Goal: Find specific page/section: Find specific page/section

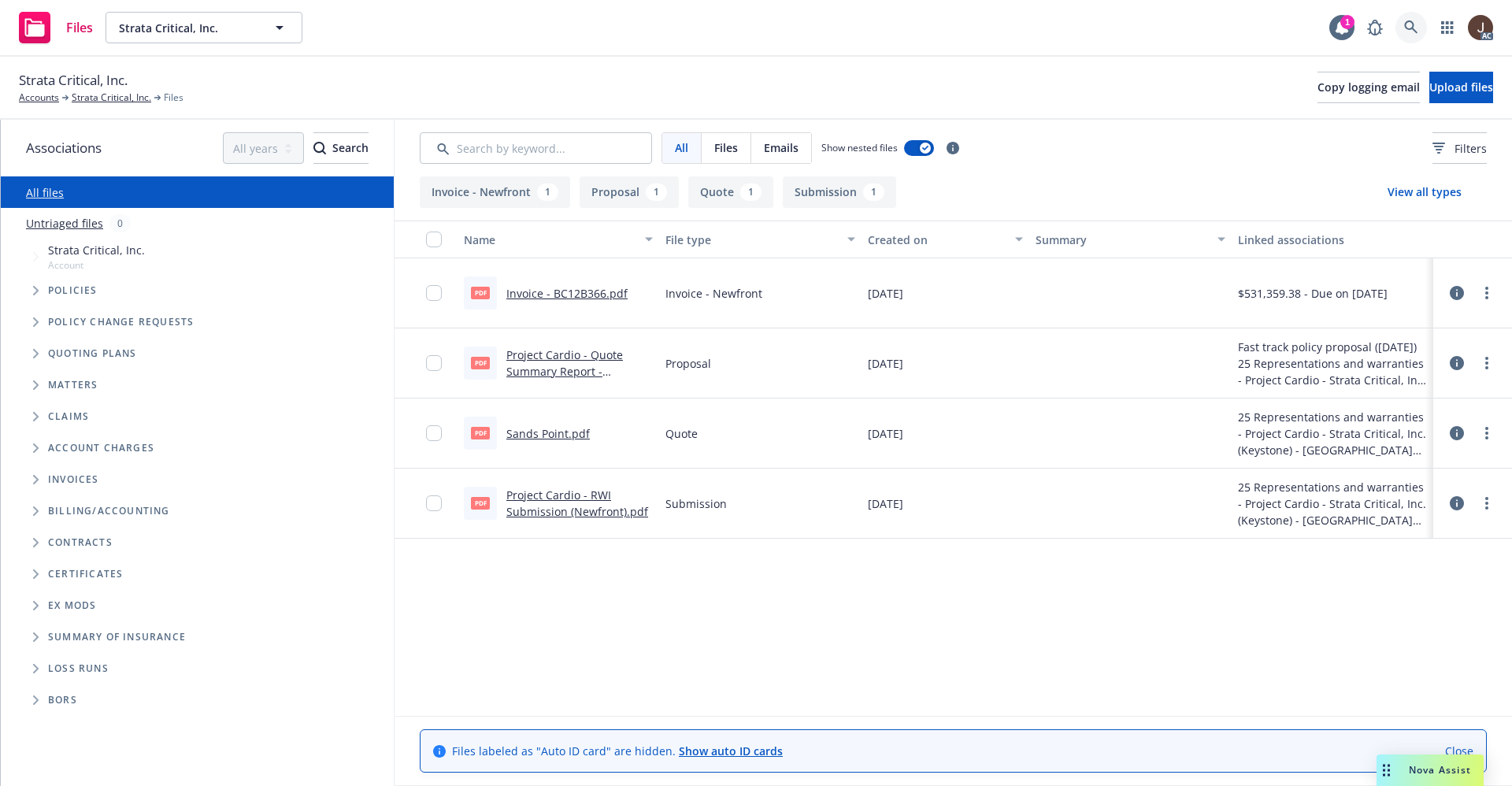
click at [1404, 28] on icon at bounding box center [1410, 27] width 14 height 14
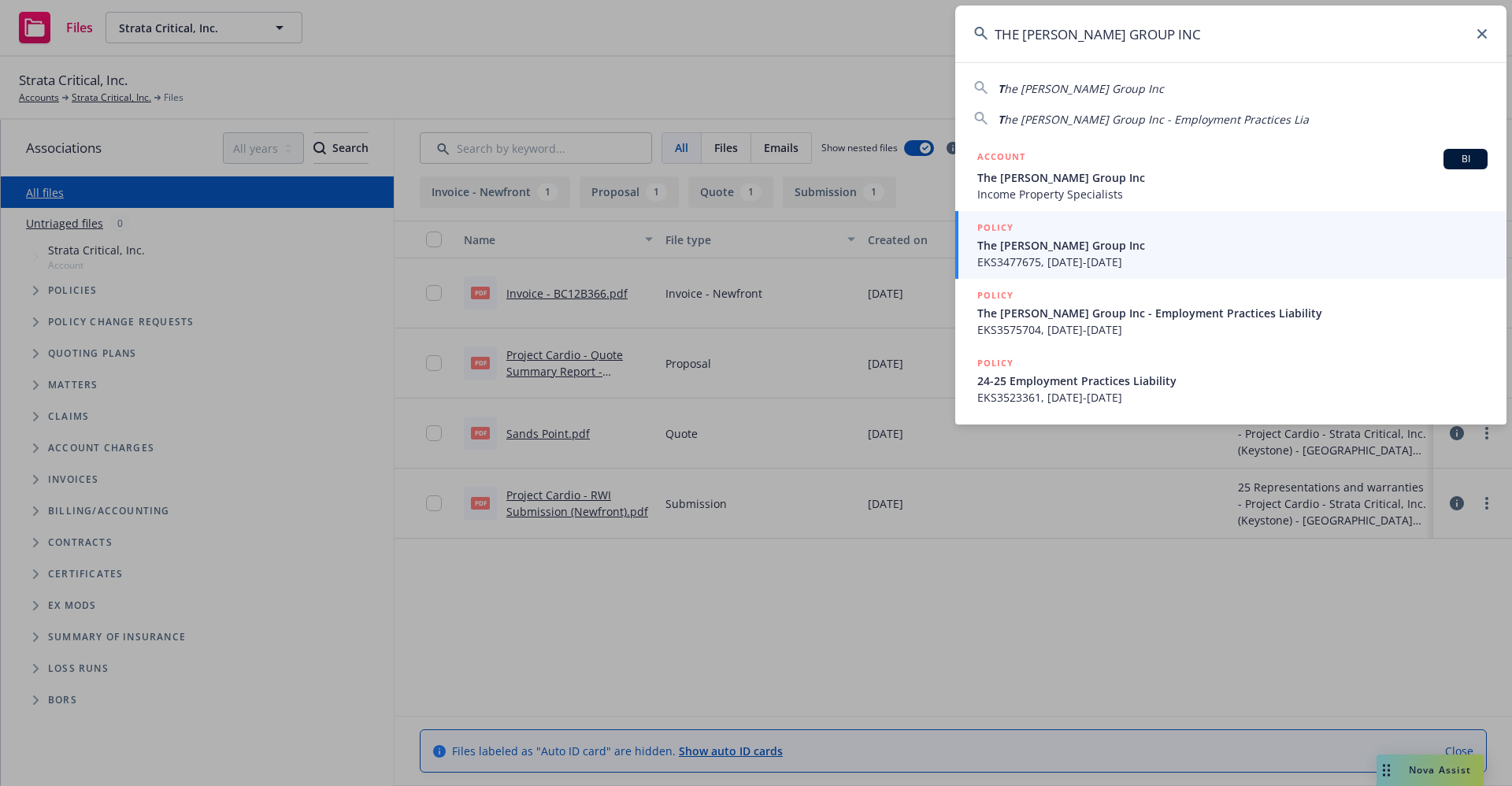
drag, startPoint x: 1178, startPoint y: 38, endPoint x: 993, endPoint y: 38, distance: 185.0
click at [993, 38] on input "THE [PERSON_NAME] GROUP INC" at bounding box center [1230, 34] width 551 height 57
paste input "7600022997241"
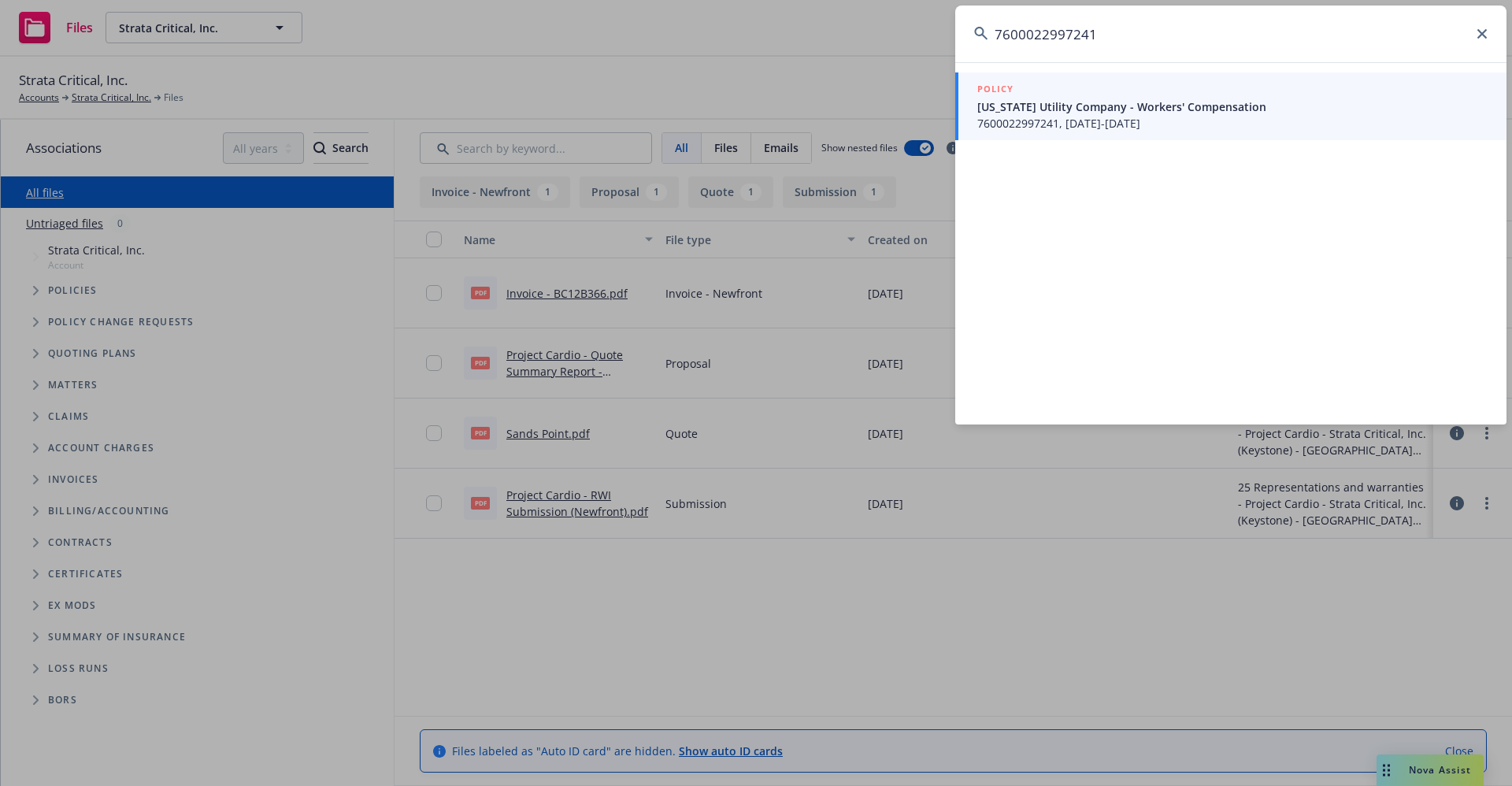
type input "7600022997241"
click at [1486, 32] on icon at bounding box center [1481, 34] width 9 height 9
